Goal: Find specific page/section: Find specific page/section

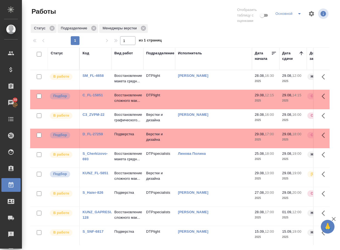
click at [90, 136] on link "D_FL-27259" at bounding box center [93, 134] width 20 height 4
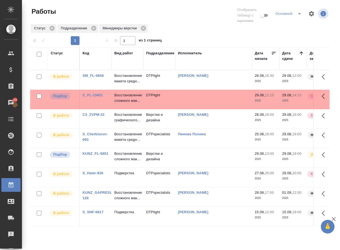
click at [90, 156] on link "KUNZ_FL-5851" at bounding box center [96, 154] width 26 height 4
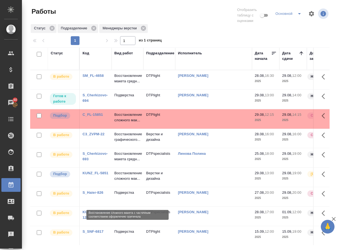
click at [121, 182] on p "Восстановление сложного мак..." at bounding box center [128, 176] width 26 height 11
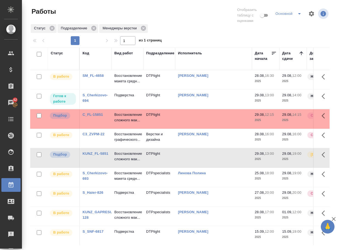
click at [92, 100] on link "S_Cherkizovo-694" at bounding box center [95, 98] width 25 height 10
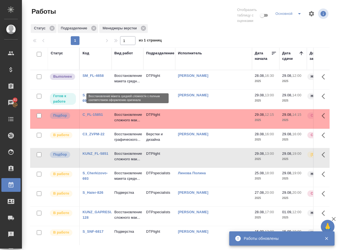
click at [125, 79] on p "Восстановление макета средн..." at bounding box center [128, 78] width 26 height 11
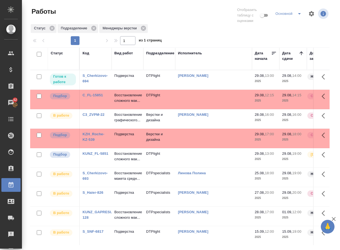
click at [89, 142] on link "KZH_Roche-KZ-539" at bounding box center [94, 137] width 22 height 10
click at [94, 142] on link "KZH_Roche-KZ-539" at bounding box center [94, 137] width 22 height 10
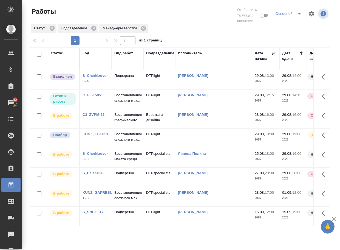
click at [128, 78] on p "Подверстка" at bounding box center [128, 75] width 26 height 5
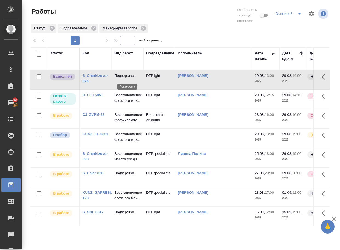
click at [128, 78] on p "Подверстка" at bounding box center [128, 75] width 26 height 5
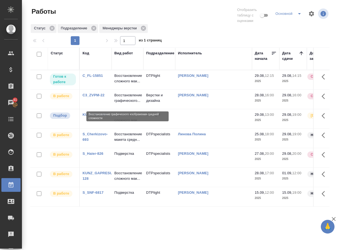
click at [132, 104] on p "Восстановление графического..." at bounding box center [128, 98] width 26 height 11
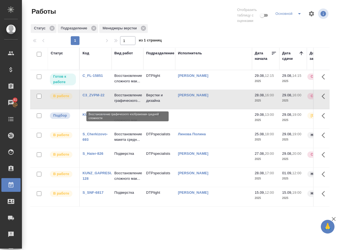
click at [132, 104] on p "Восстановление графического..." at bounding box center [128, 98] width 26 height 11
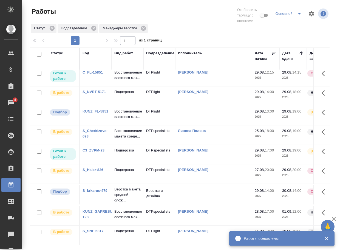
scroll to position [43, 0]
click at [131, 81] on p "Подверстка" at bounding box center [128, 75] width 26 height 11
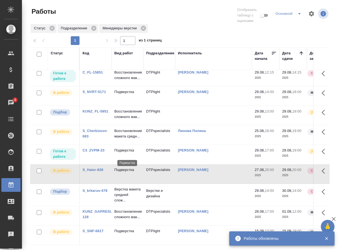
click at [131, 167] on p "Подверстка" at bounding box center [128, 169] width 26 height 5
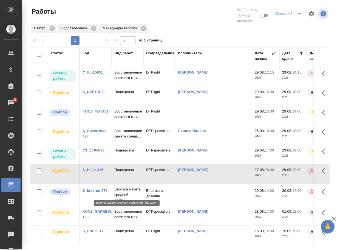
click at [129, 188] on p "Верстка макета средней слож..." at bounding box center [128, 195] width 26 height 16
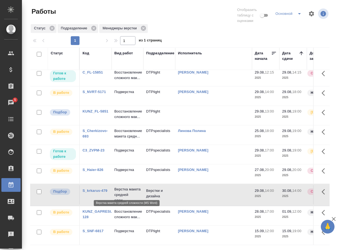
click at [129, 188] on p "Верстка макета средней слож..." at bounding box center [128, 195] width 26 height 16
click at [94, 168] on link "S_Haier-826" at bounding box center [93, 170] width 21 height 4
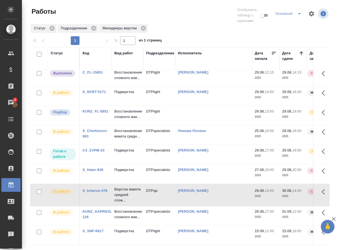
scroll to position [0, 0]
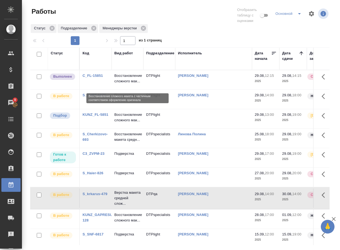
click at [129, 80] on p "Восстановление сложного мак..." at bounding box center [128, 78] width 26 height 11
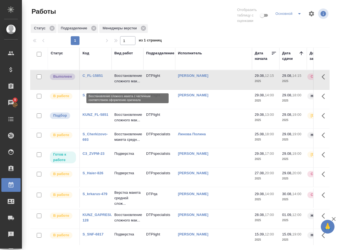
click at [129, 80] on p "Восстановление сложного мак..." at bounding box center [128, 78] width 26 height 11
